Goal: Information Seeking & Learning: Learn about a topic

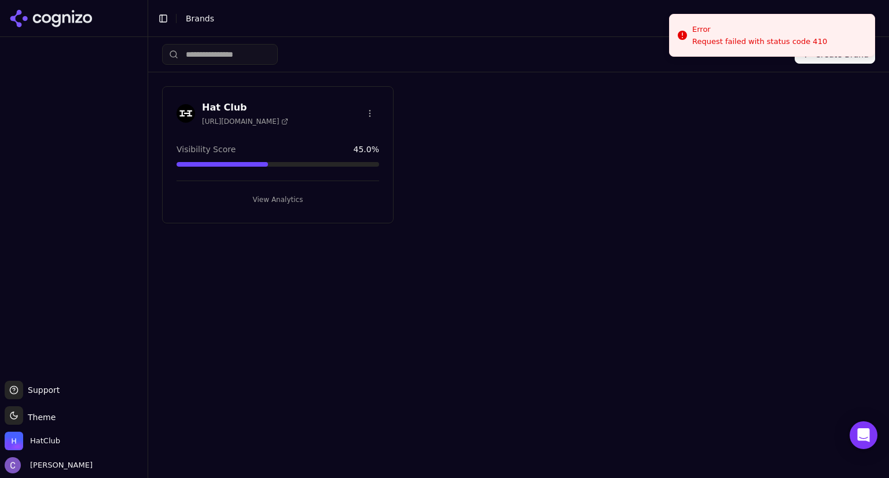
click at [334, 193] on button "View Analytics" at bounding box center [278, 199] width 203 height 19
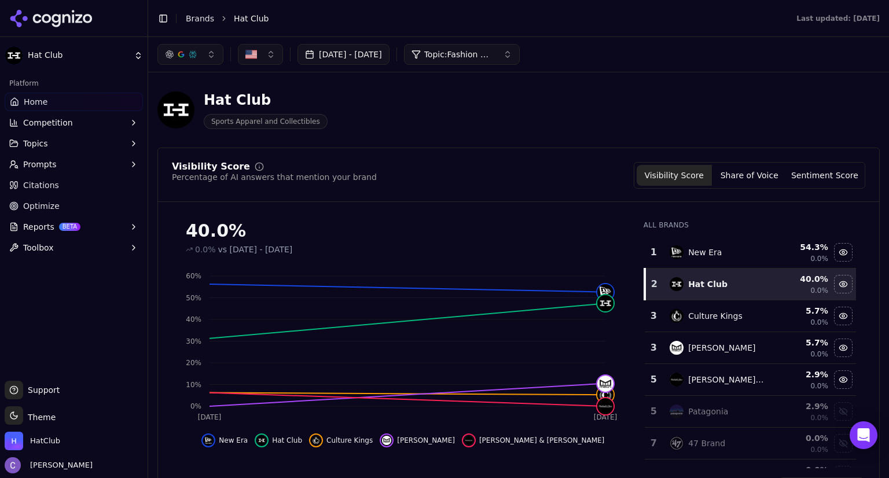
click at [492, 56] on span "Topic: Fashion Headwear" at bounding box center [458, 55] width 69 height 12
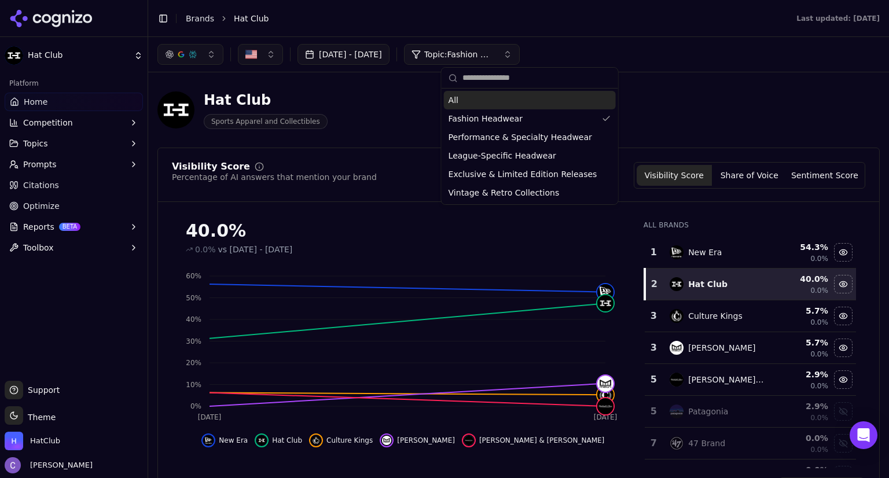
click at [471, 99] on div "All" at bounding box center [530, 100] width 172 height 19
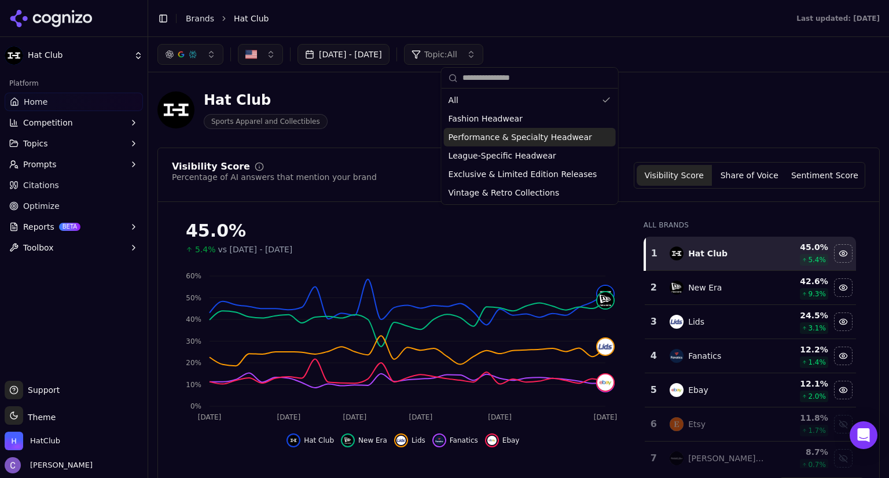
click at [89, 145] on button "Topics" at bounding box center [74, 143] width 138 height 19
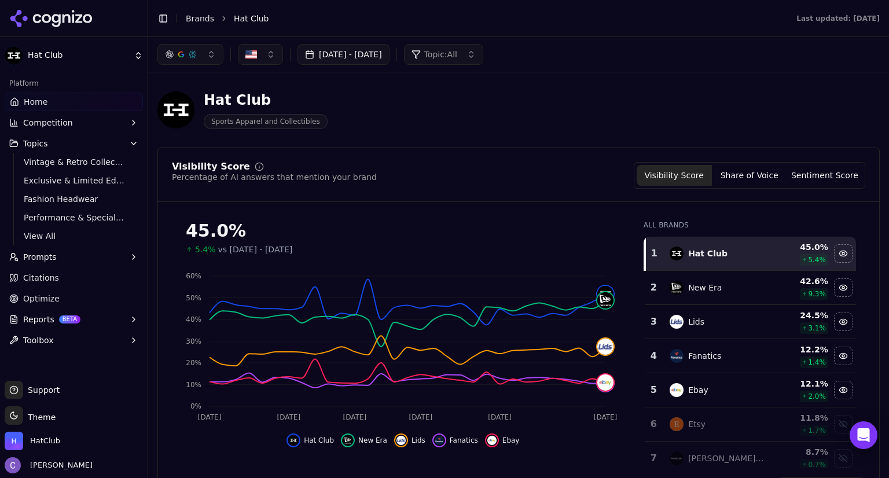
click at [54, 262] on button "Prompts" at bounding box center [74, 257] width 138 height 19
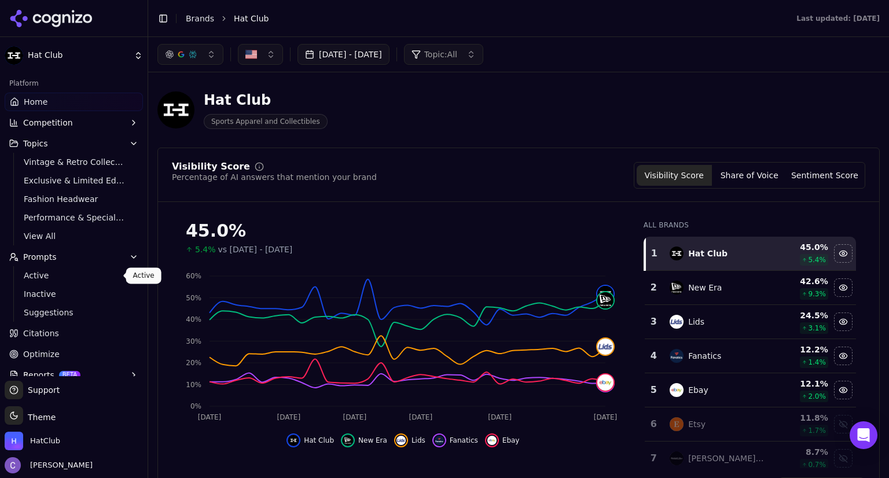
click at [61, 279] on span "Active" at bounding box center [74, 276] width 101 height 12
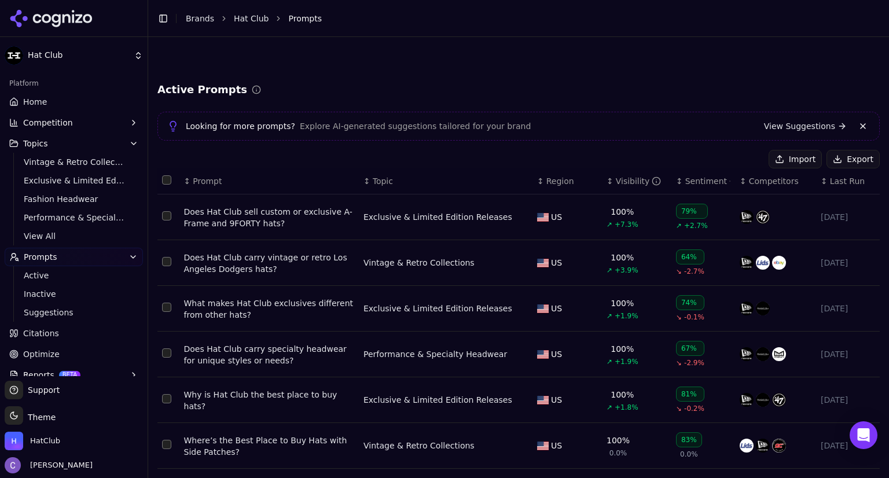
scroll to position [211, 0]
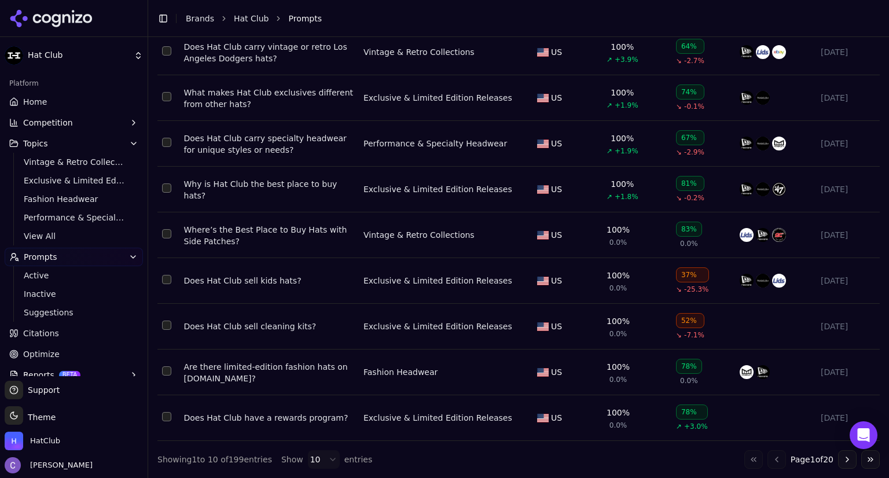
click at [839, 462] on button "Go to next page" at bounding box center [847, 459] width 19 height 19
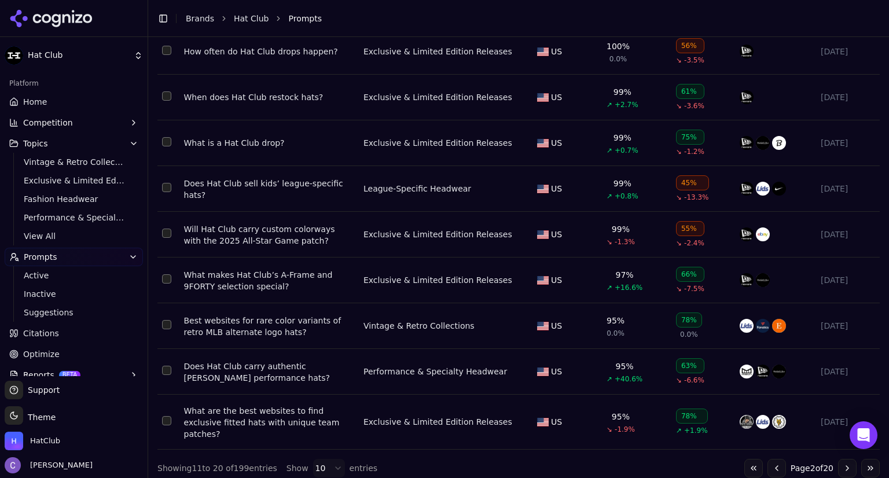
click at [838, 464] on button "Go to next page" at bounding box center [847, 468] width 19 height 19
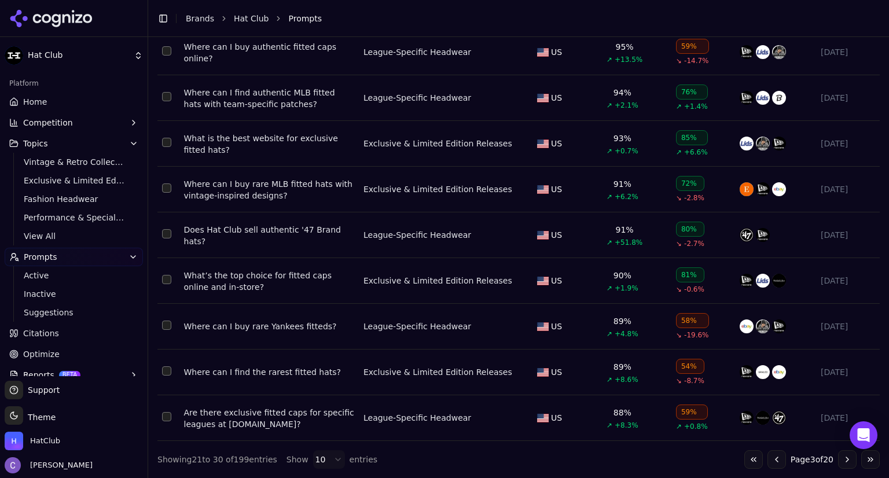
click at [838, 457] on button "Go to next page" at bounding box center [847, 459] width 19 height 19
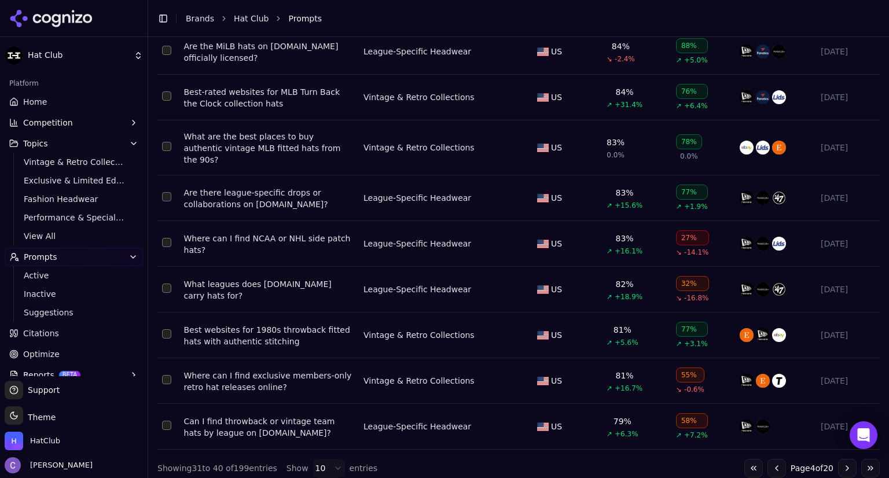
click at [838, 459] on button "Go to next page" at bounding box center [847, 468] width 19 height 19
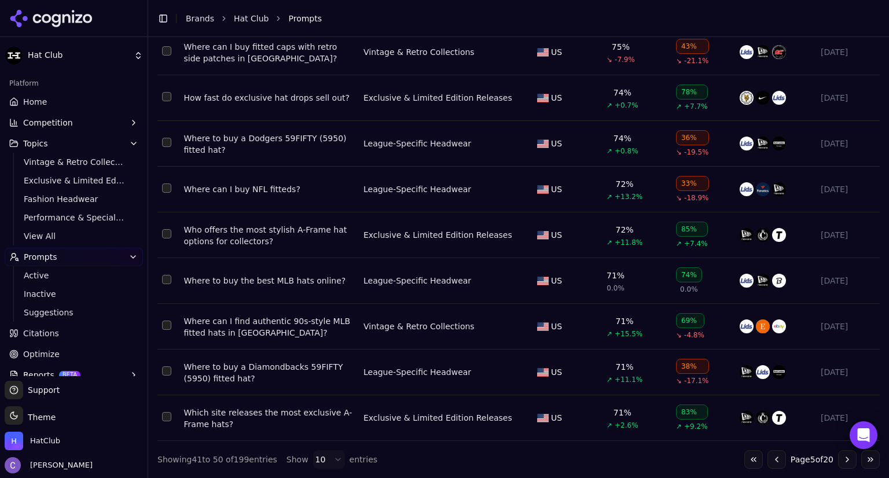
click at [838, 460] on button "Go to next page" at bounding box center [847, 459] width 19 height 19
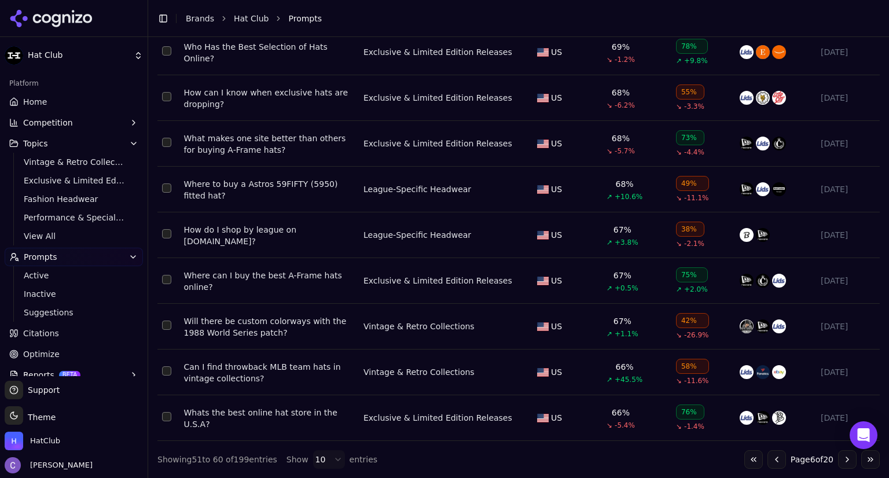
click at [76, 126] on button "Competition" at bounding box center [74, 122] width 138 height 19
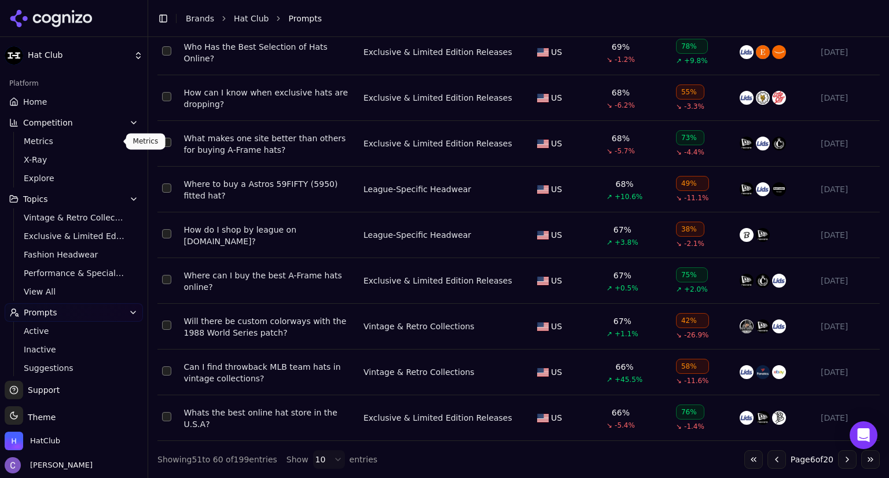
click at [60, 144] on span "Metrics" at bounding box center [74, 141] width 101 height 12
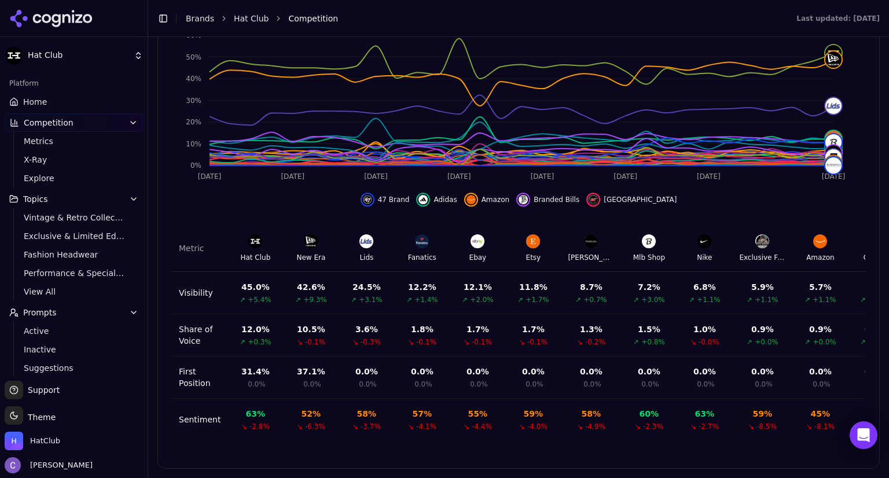
click at [95, 108] on link "Home" at bounding box center [74, 102] width 138 height 19
